Goal: Task Accomplishment & Management: Manage account settings

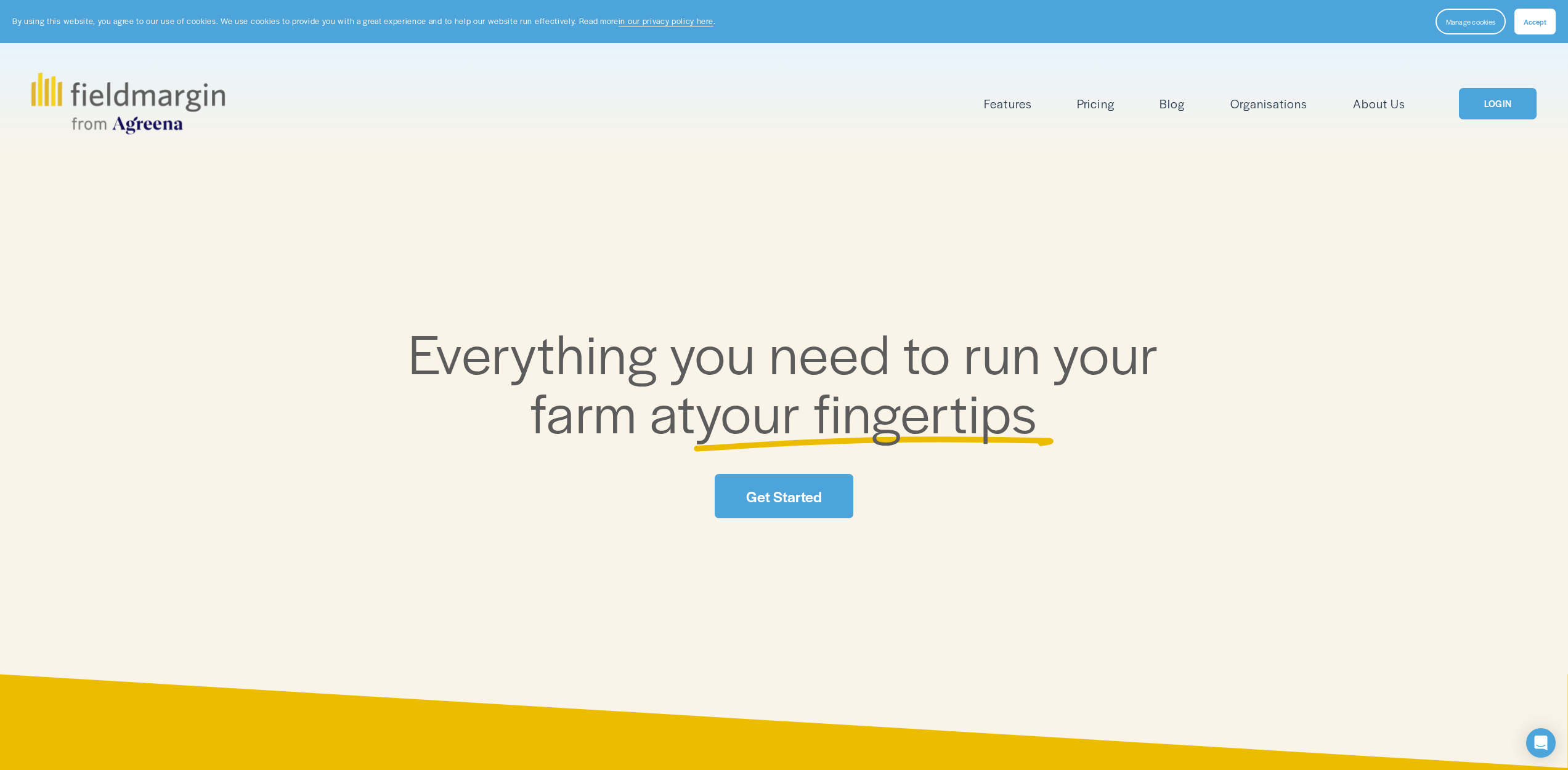
click at [1490, 106] on link "LOGIN" at bounding box center [1498, 104] width 78 height 32
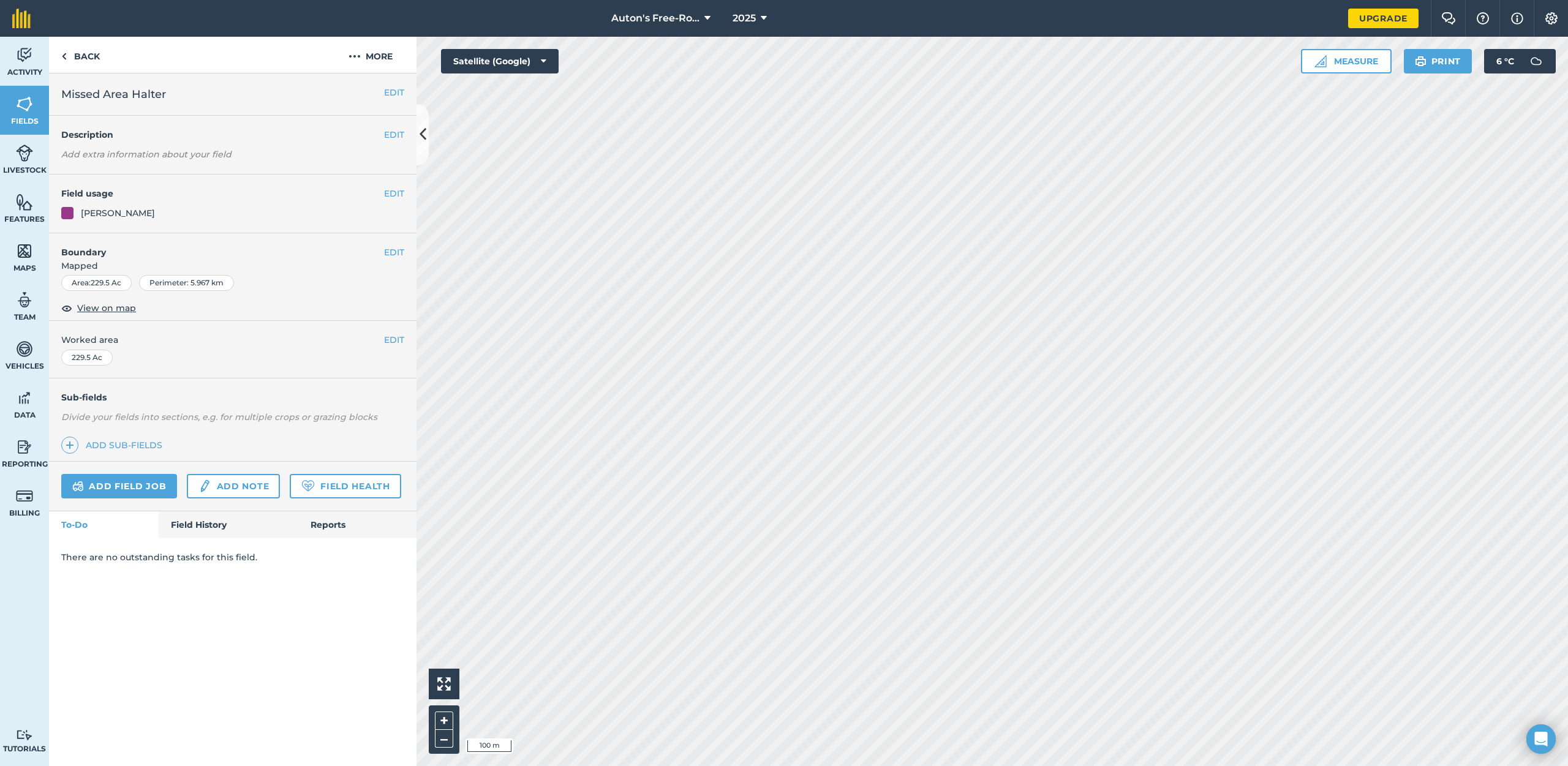
click at [100, 212] on div "Duncan's" at bounding box center [117, 213] width 74 height 14
click at [373, 58] on button "More" at bounding box center [371, 54] width 92 height 36
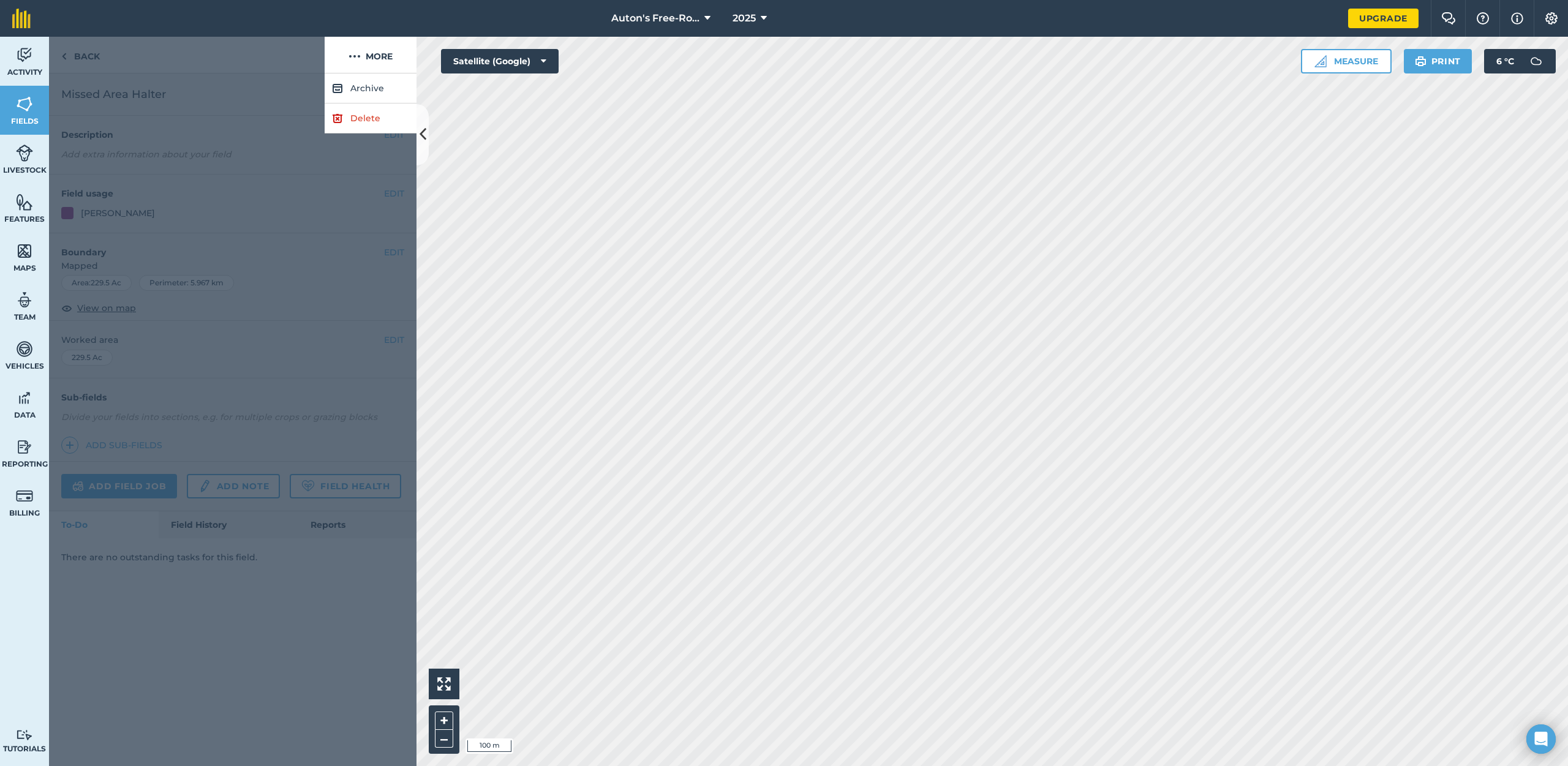
click at [194, 49] on div at bounding box center [187, 55] width 276 height 37
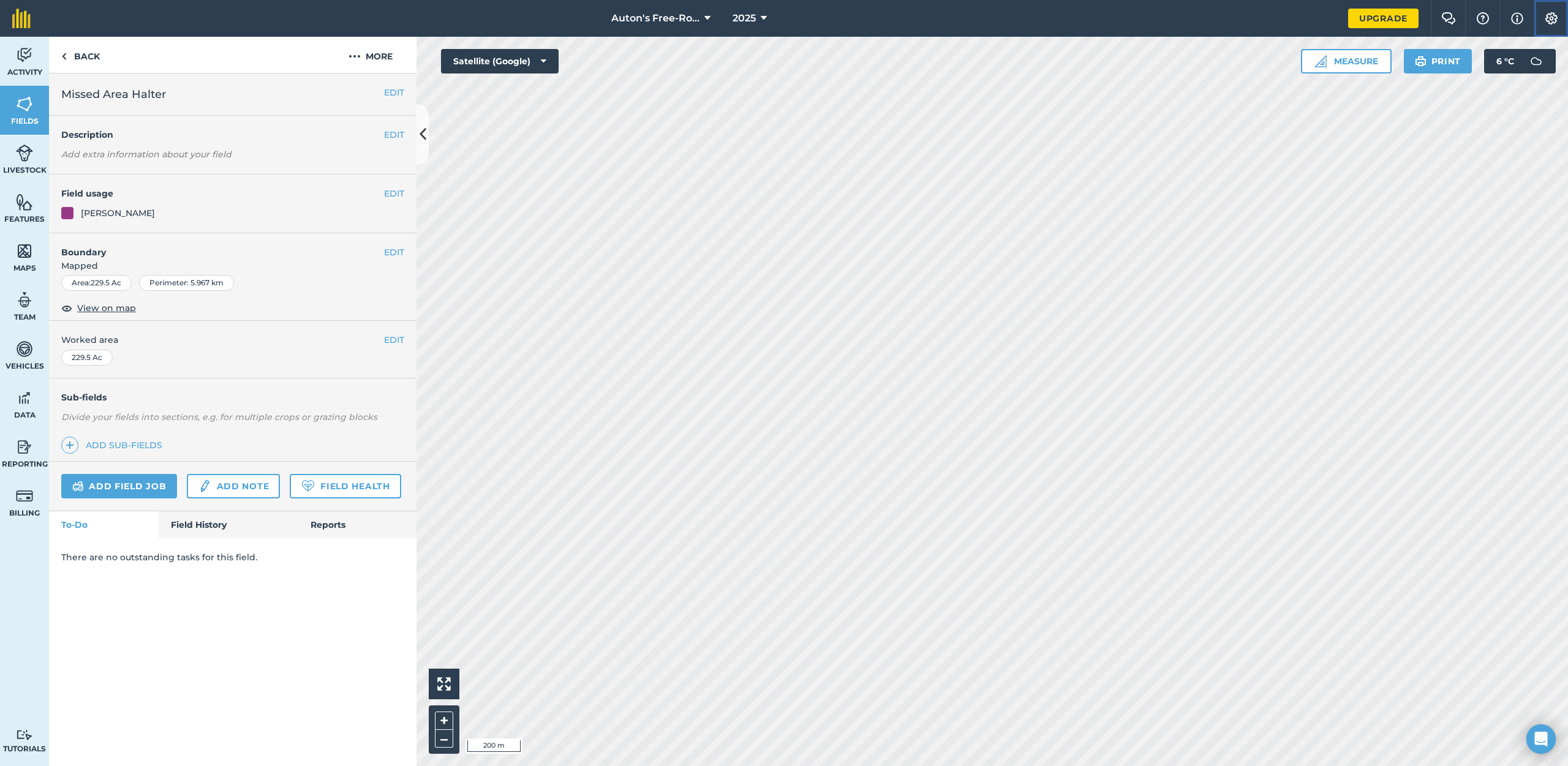
click at [1550, 22] on img at bounding box center [1551, 18] width 14 height 12
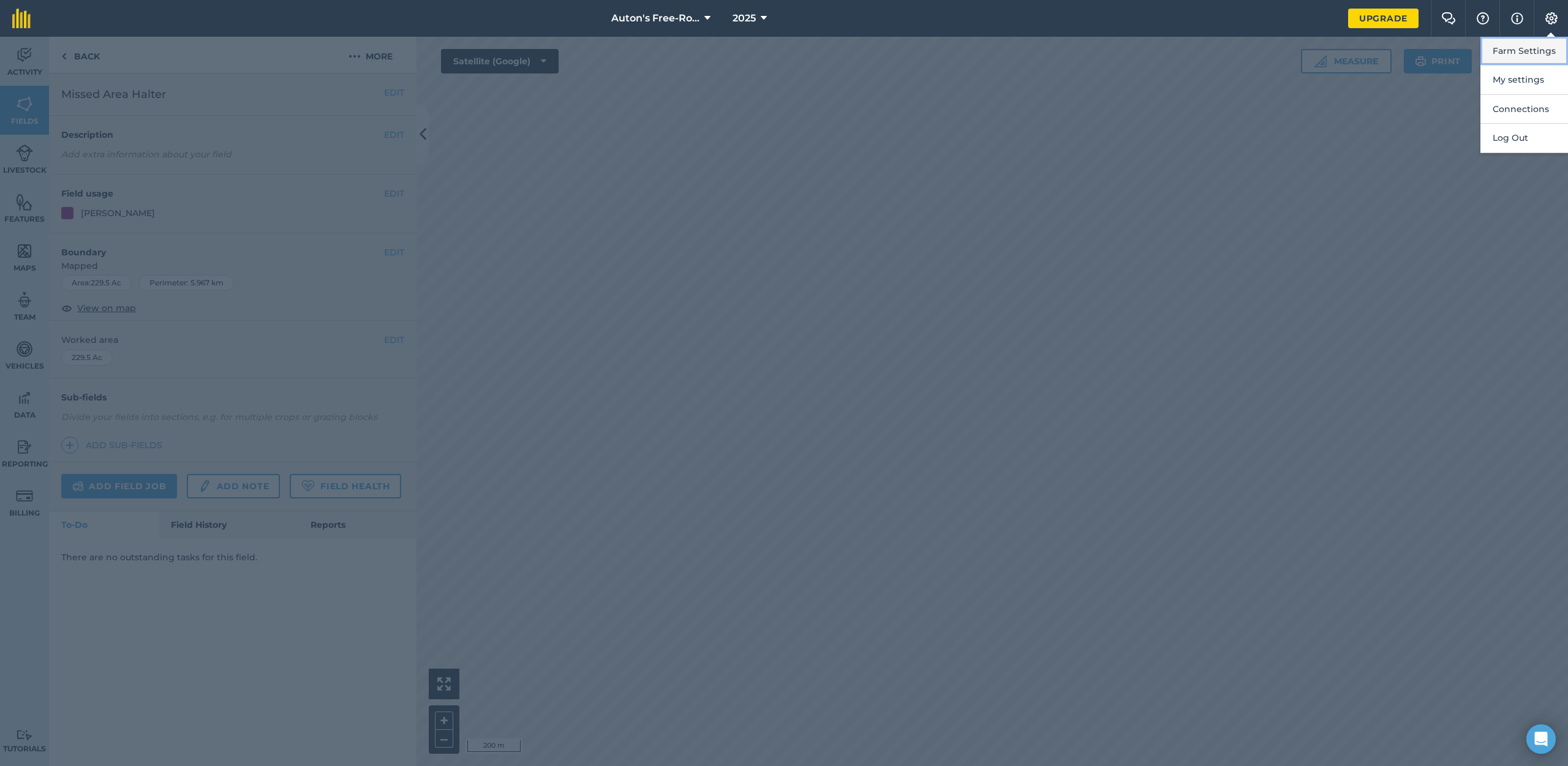
click at [1523, 51] on button "Farm Settings" at bounding box center [1524, 51] width 88 height 29
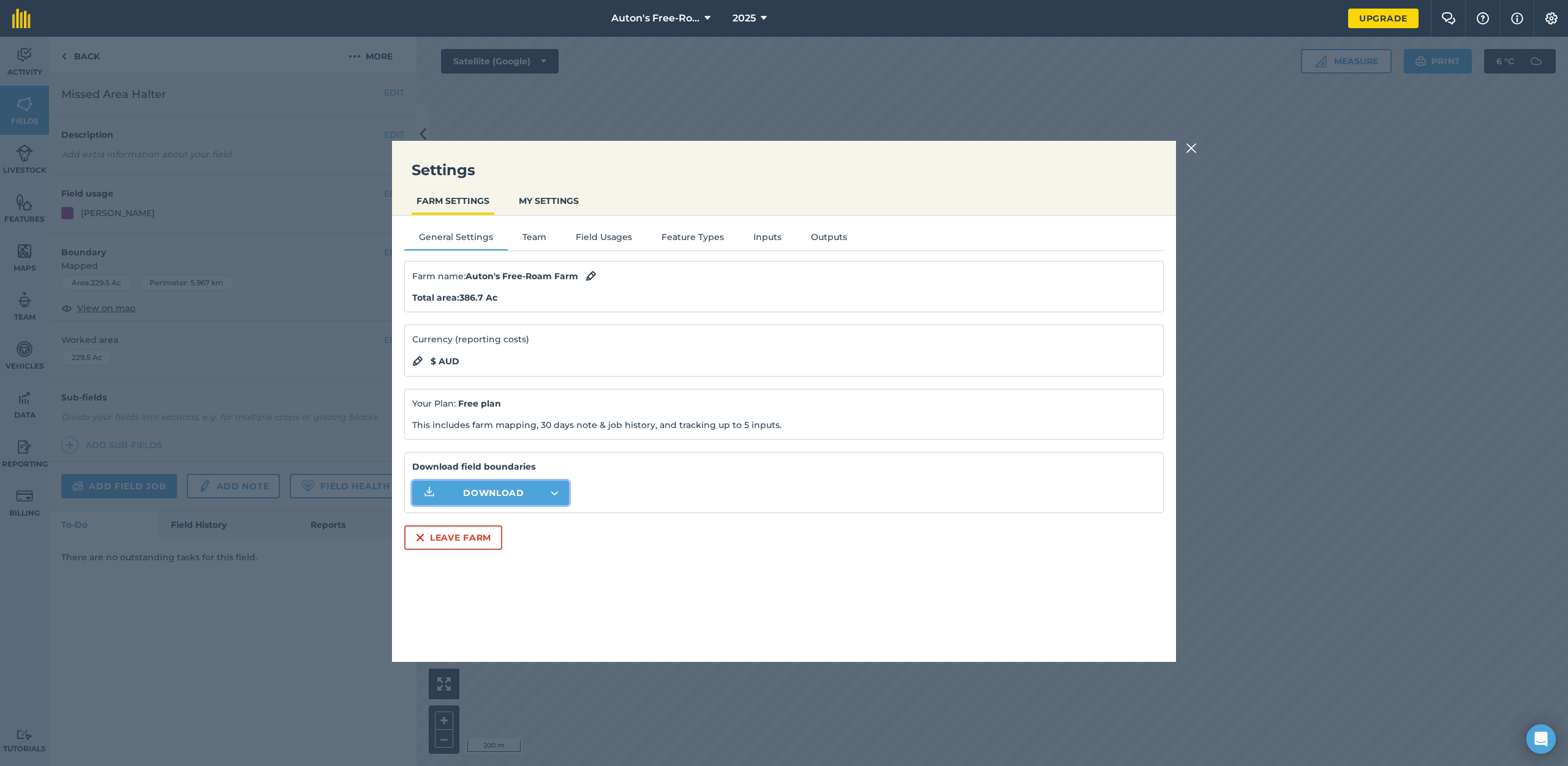
click at [560, 490] on button "Download" at bounding box center [490, 492] width 156 height 24
click at [1196, 149] on img at bounding box center [1191, 148] width 11 height 14
